Goal: Check status: Check status

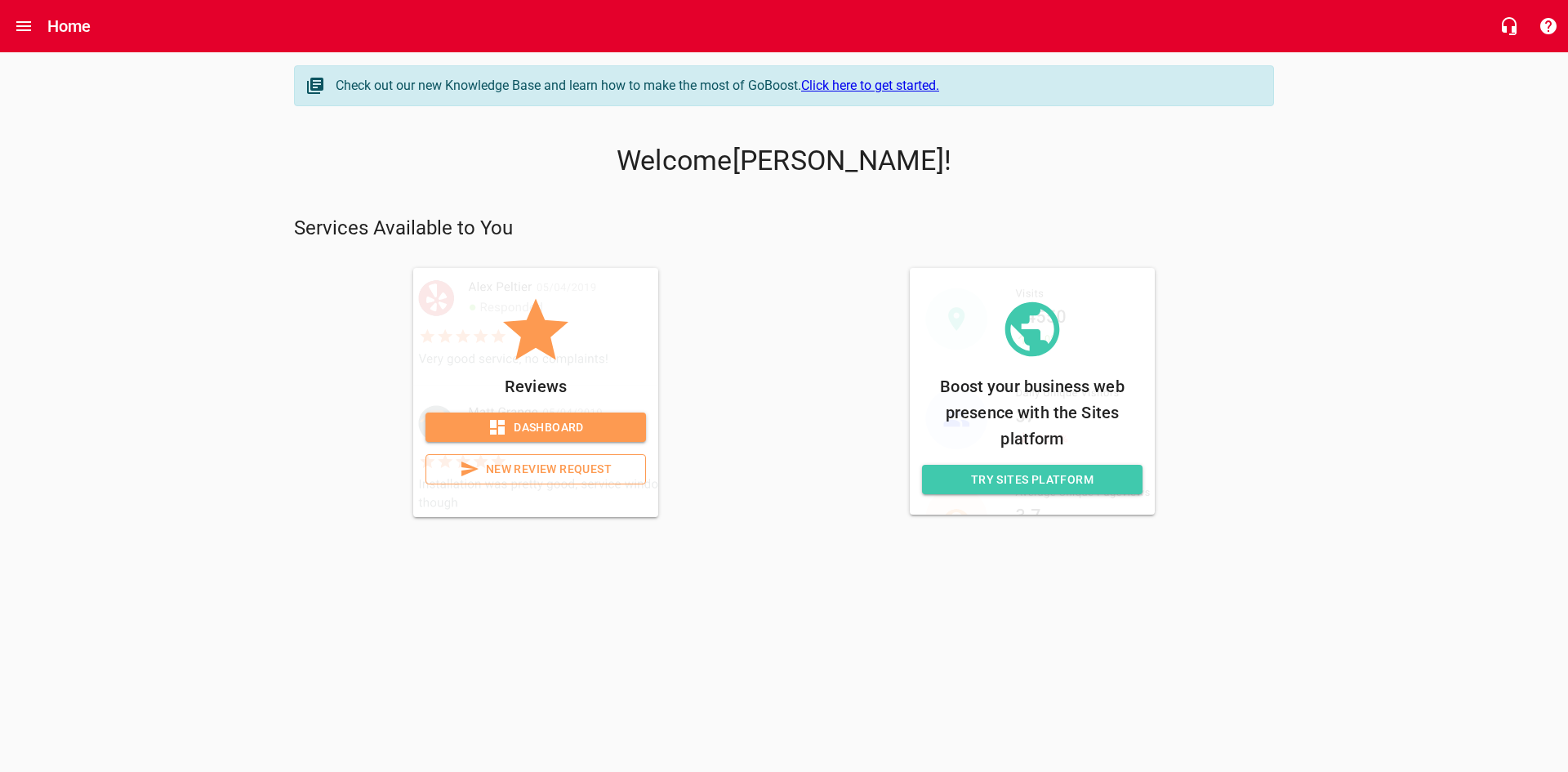
click at [530, 420] on span "Dashboard" at bounding box center [536, 428] width 195 height 20
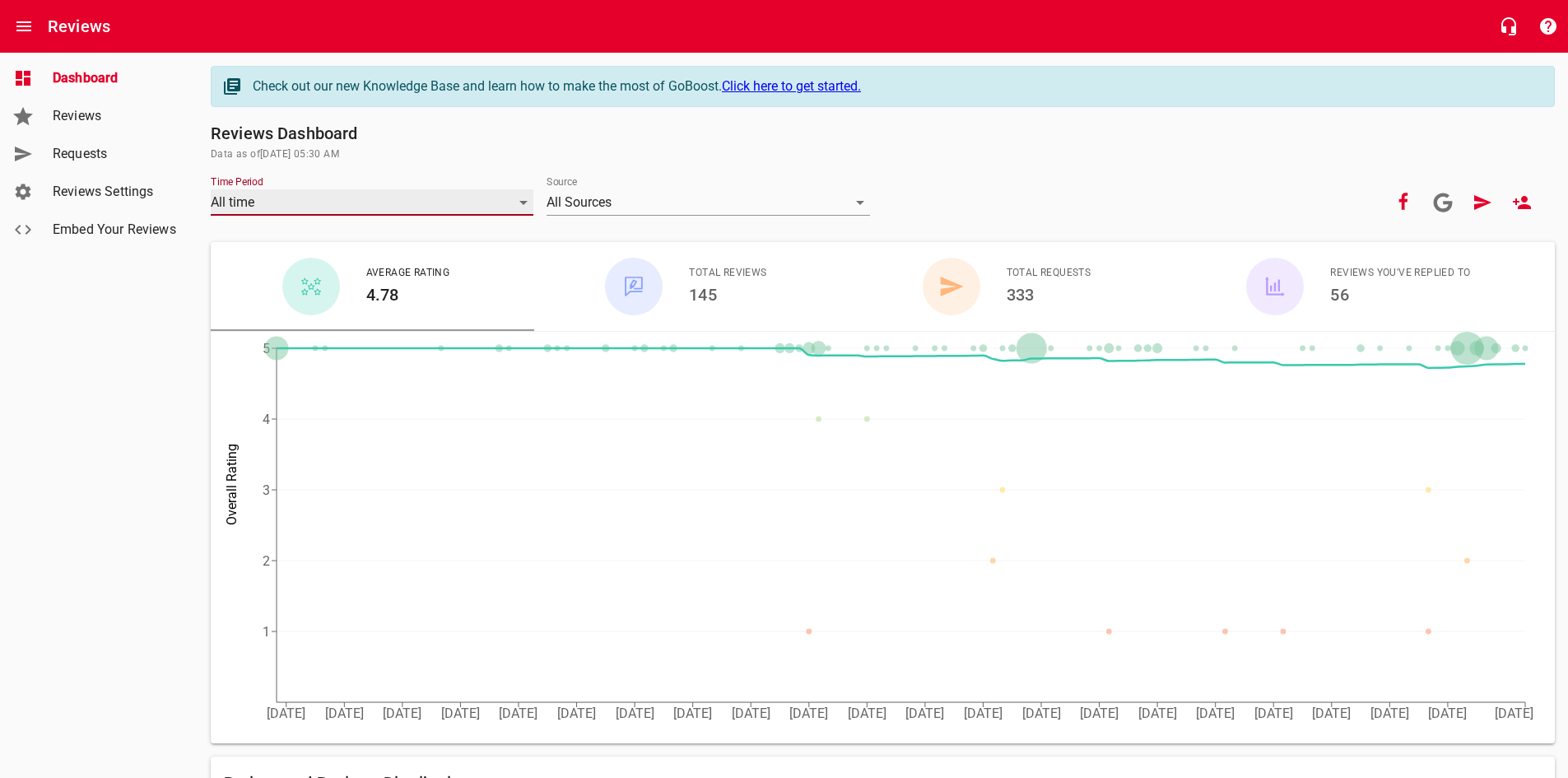
click at [320, 197] on div "All time" at bounding box center [372, 202] width 323 height 27
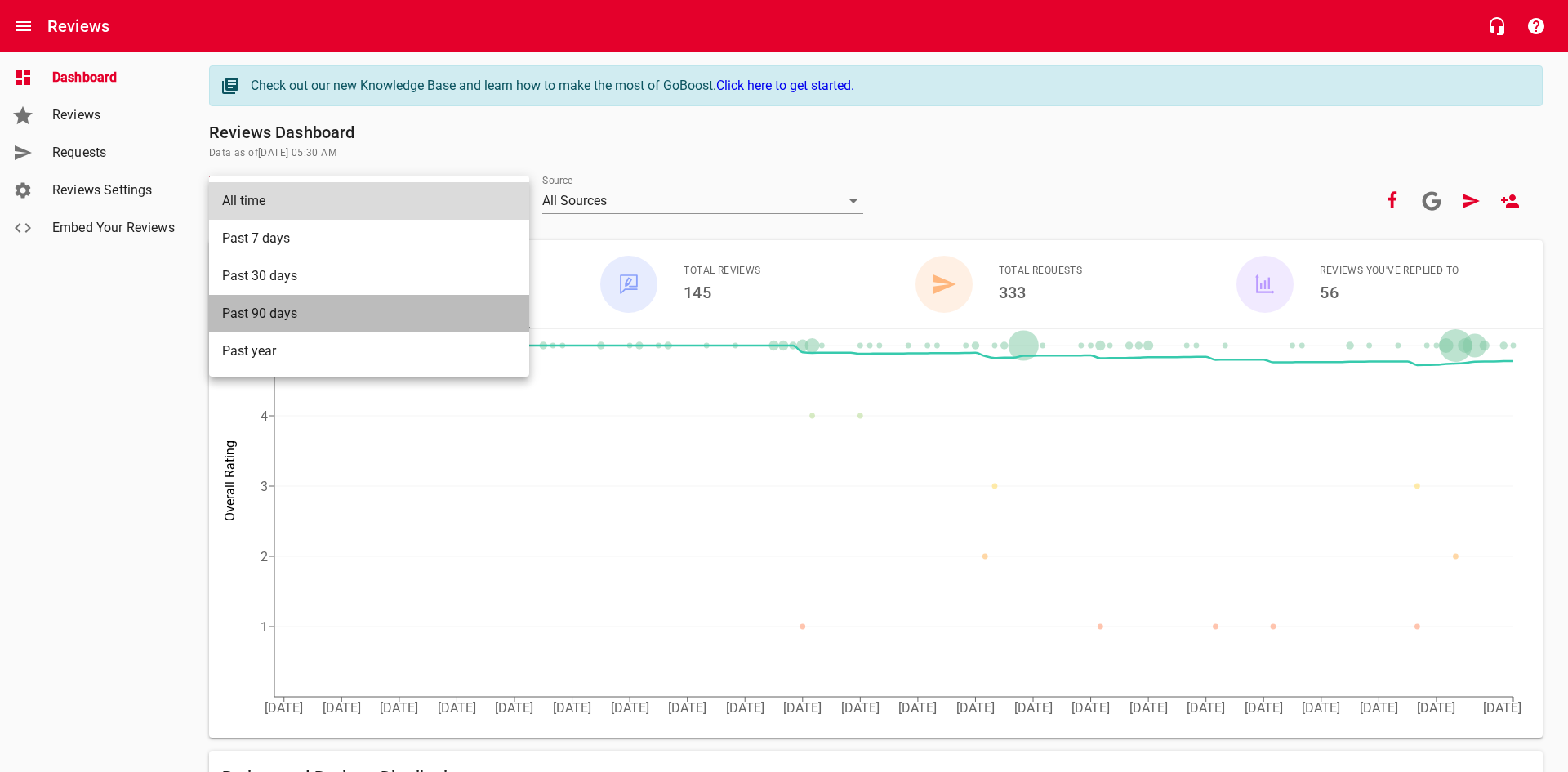
click at [293, 311] on li "Past 90 days" at bounding box center [369, 313] width 320 height 37
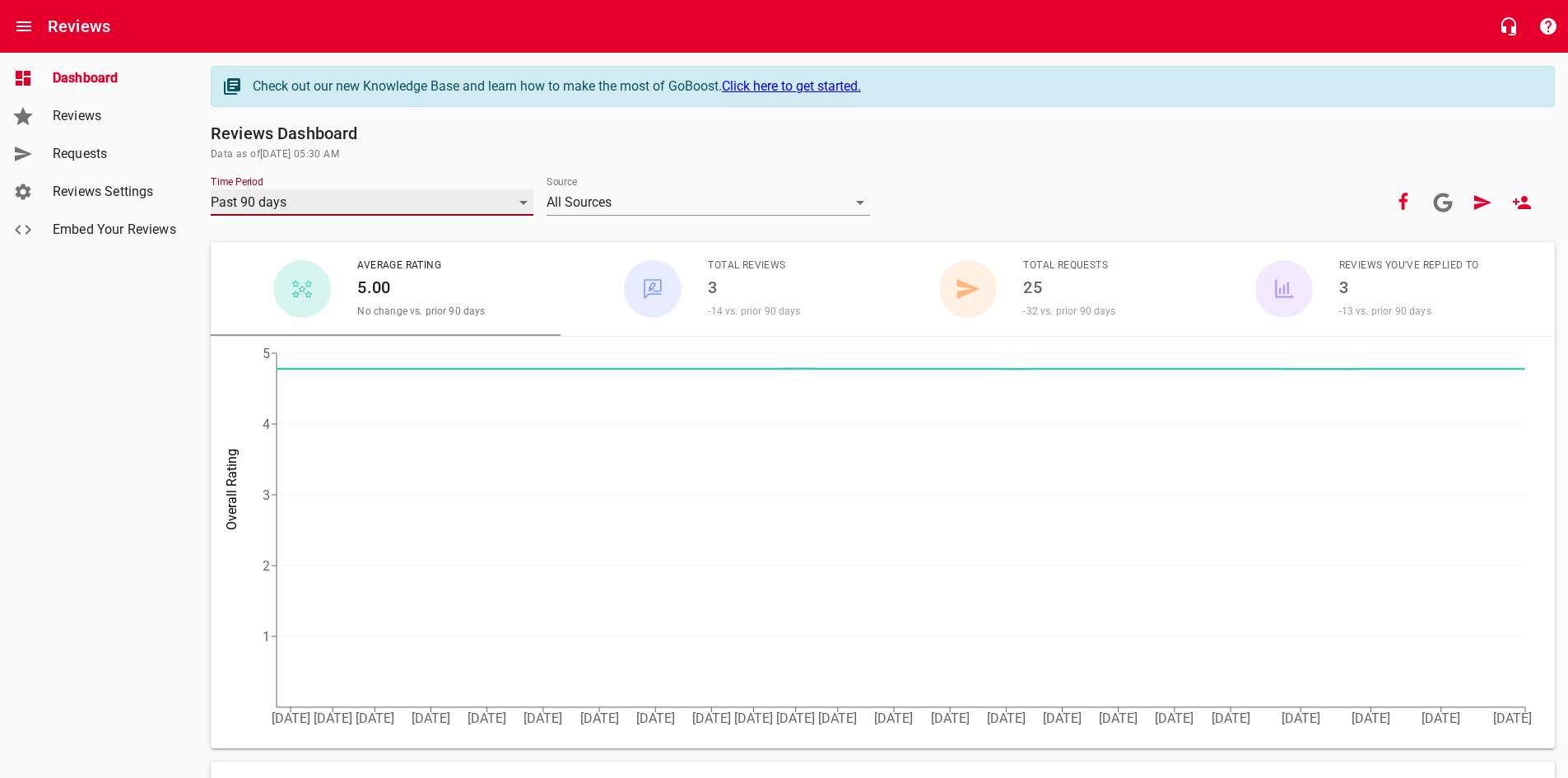
click at [487, 197] on div "Past 90 days" at bounding box center [372, 202] width 323 height 27
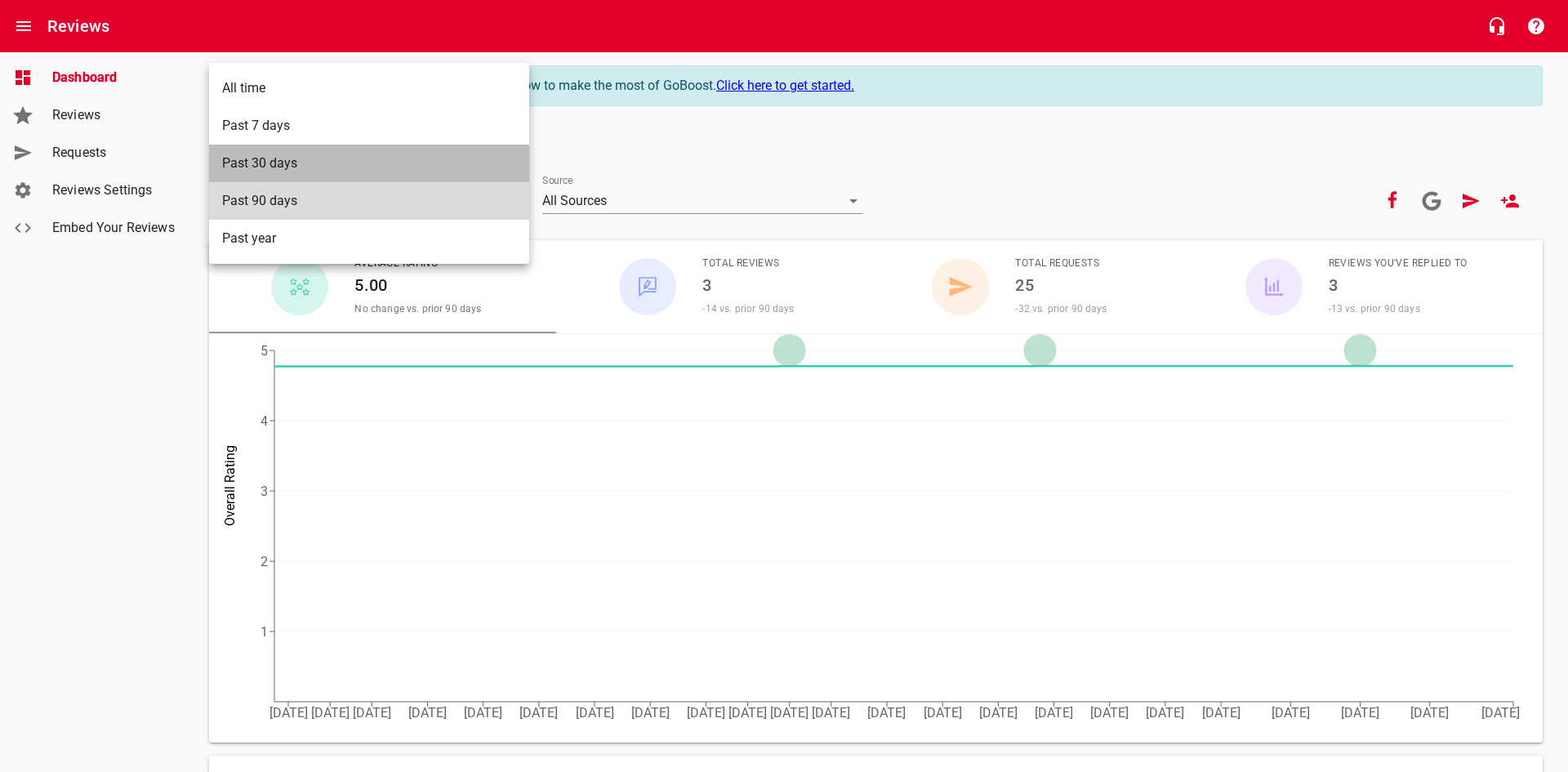
click at [322, 166] on li "Past 30 days" at bounding box center [369, 163] width 320 height 37
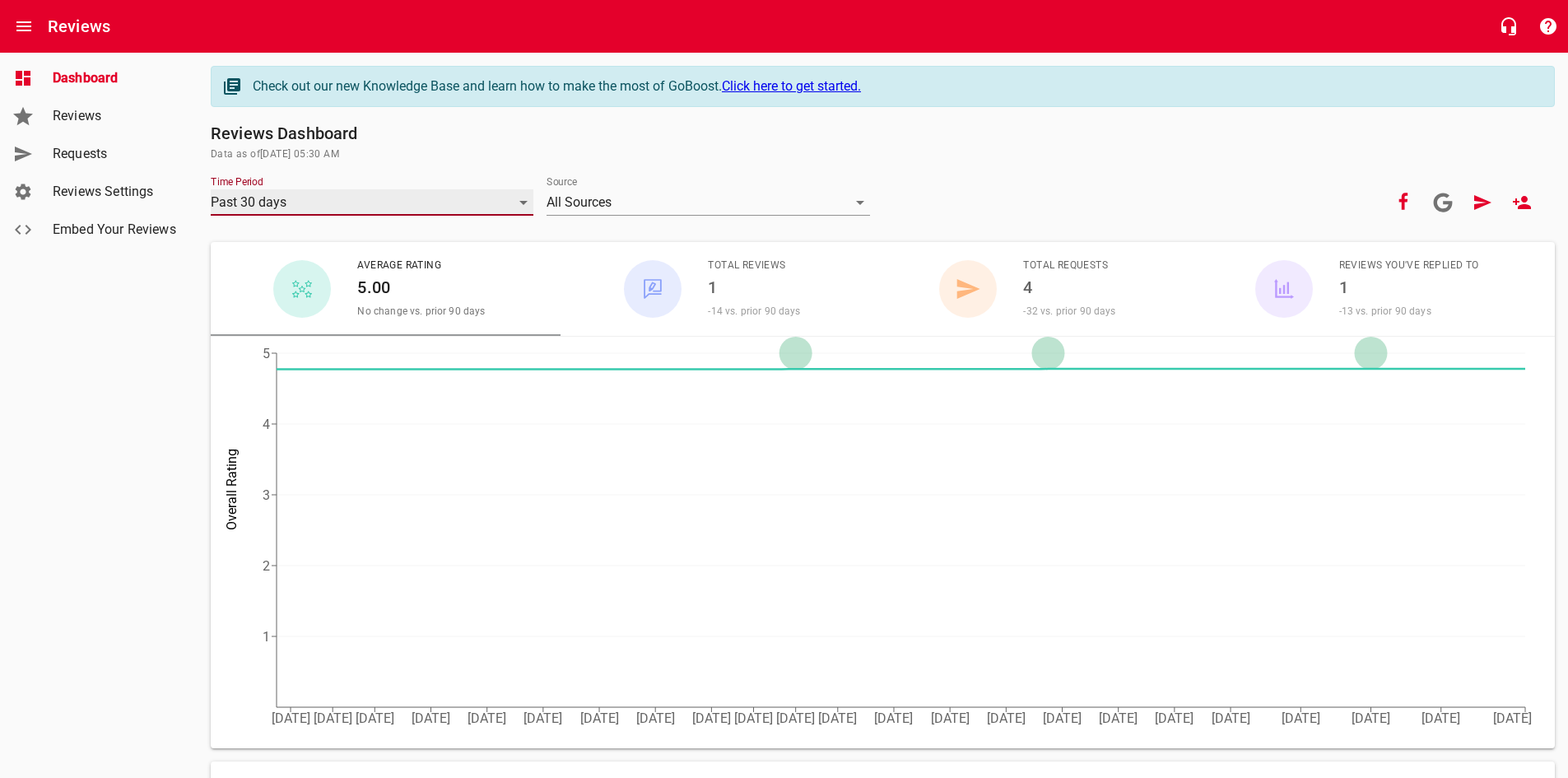
click at [336, 208] on div "Past 30 days" at bounding box center [372, 202] width 323 height 27
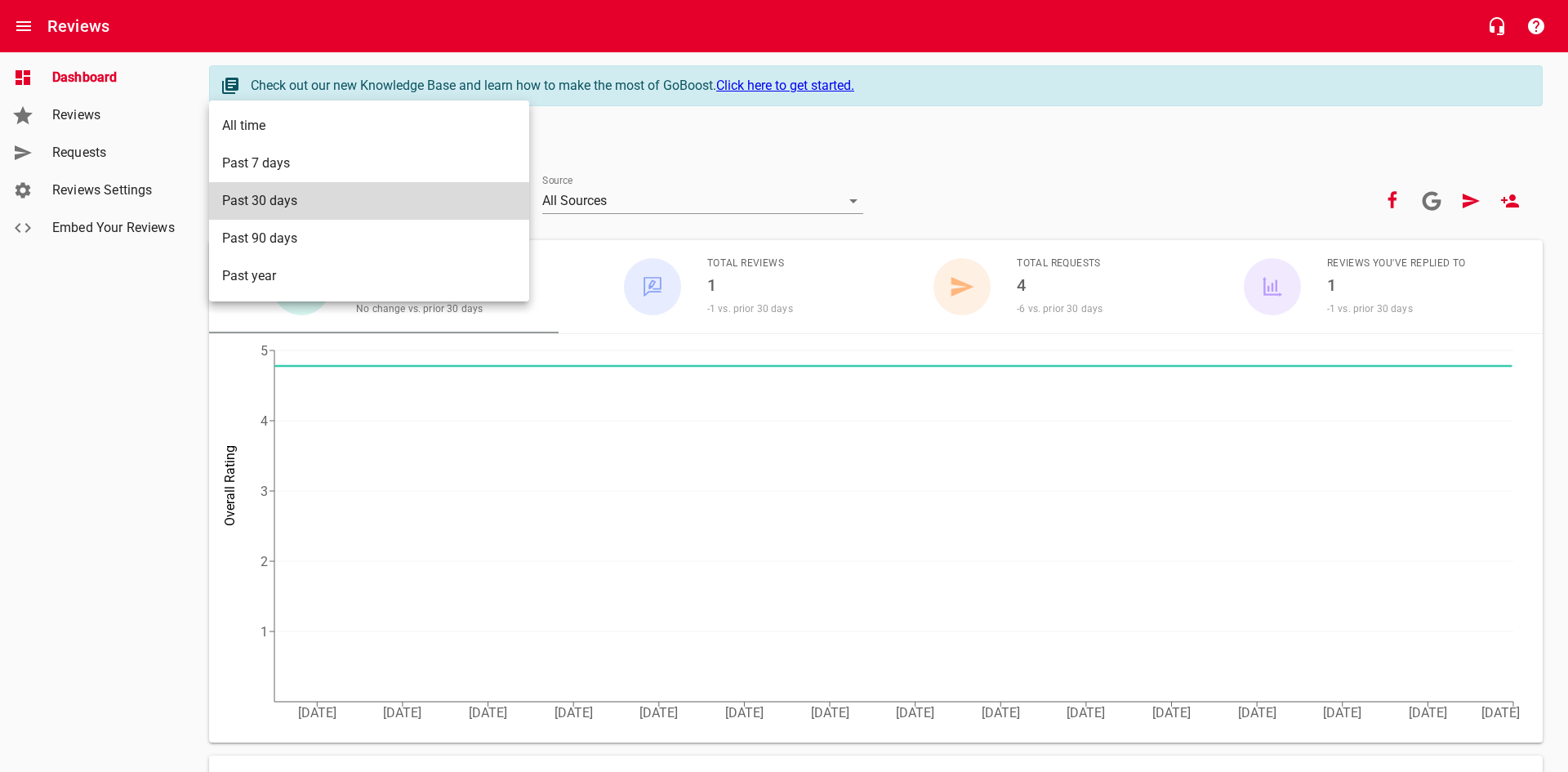
click at [315, 278] on li "Past year" at bounding box center [369, 276] width 320 height 37
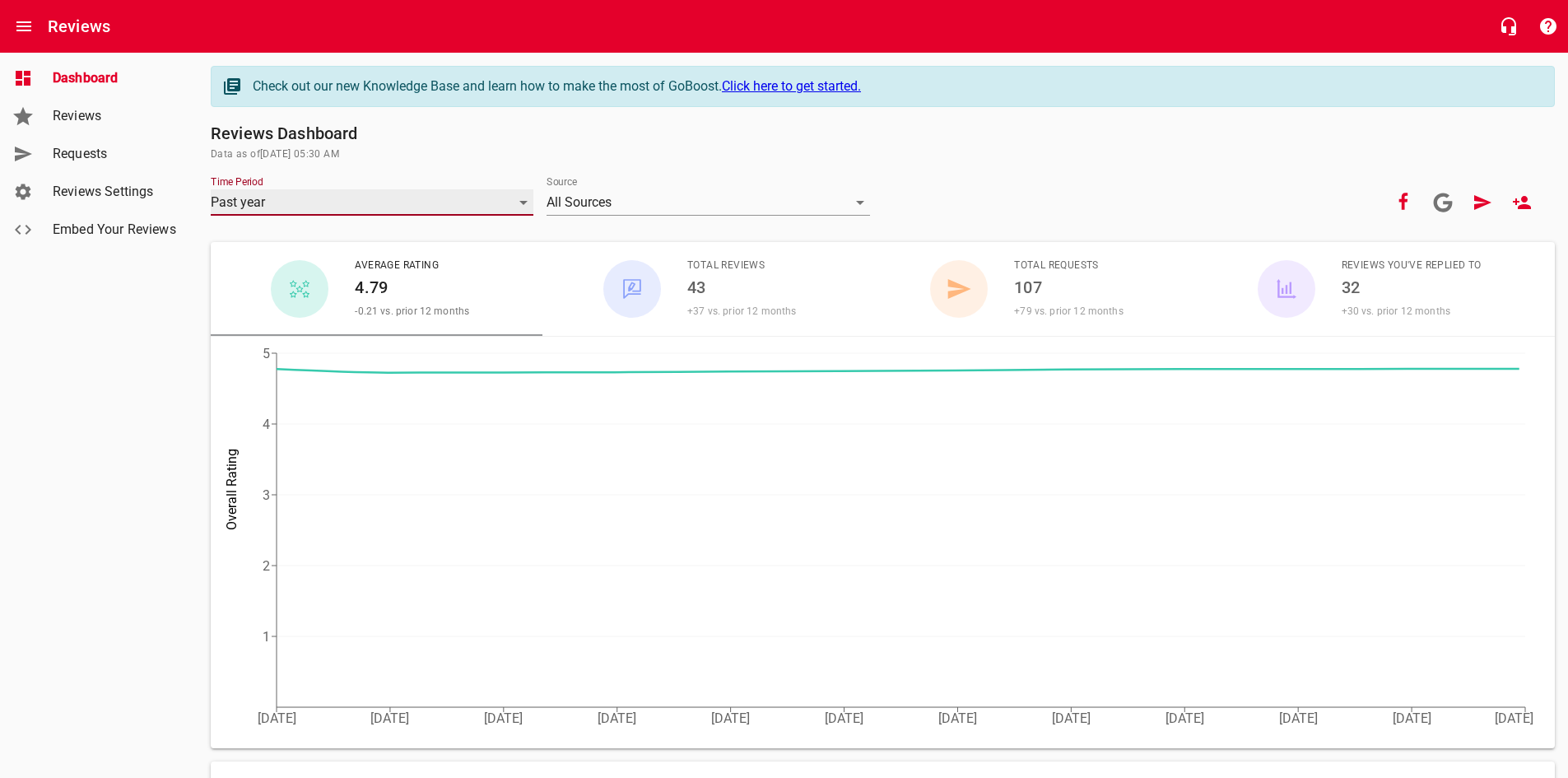
click at [323, 196] on div "Past year" at bounding box center [372, 202] width 323 height 27
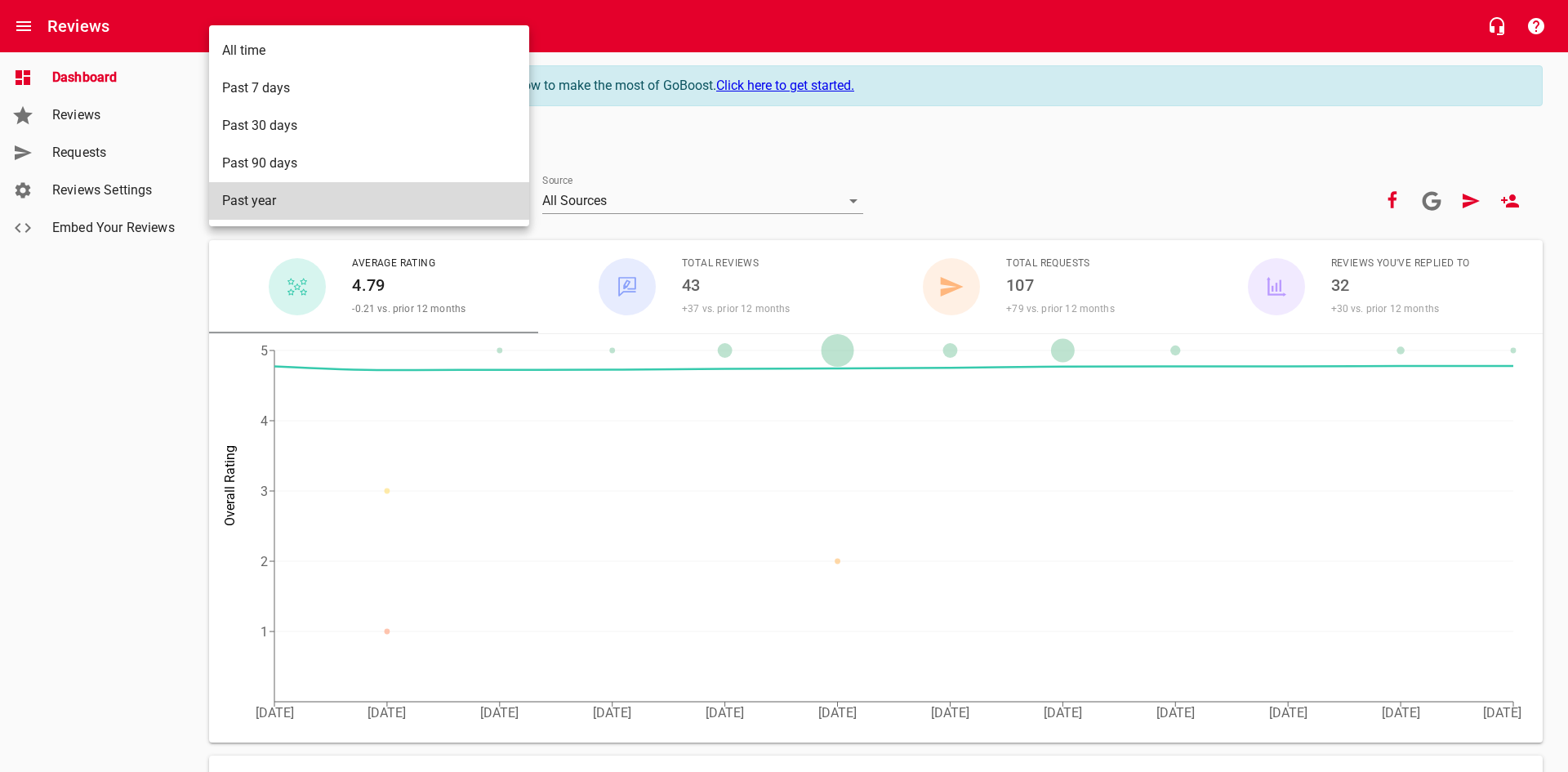
click at [310, 55] on li "All time" at bounding box center [369, 50] width 320 height 37
